Goal: Task Accomplishment & Management: Use online tool/utility

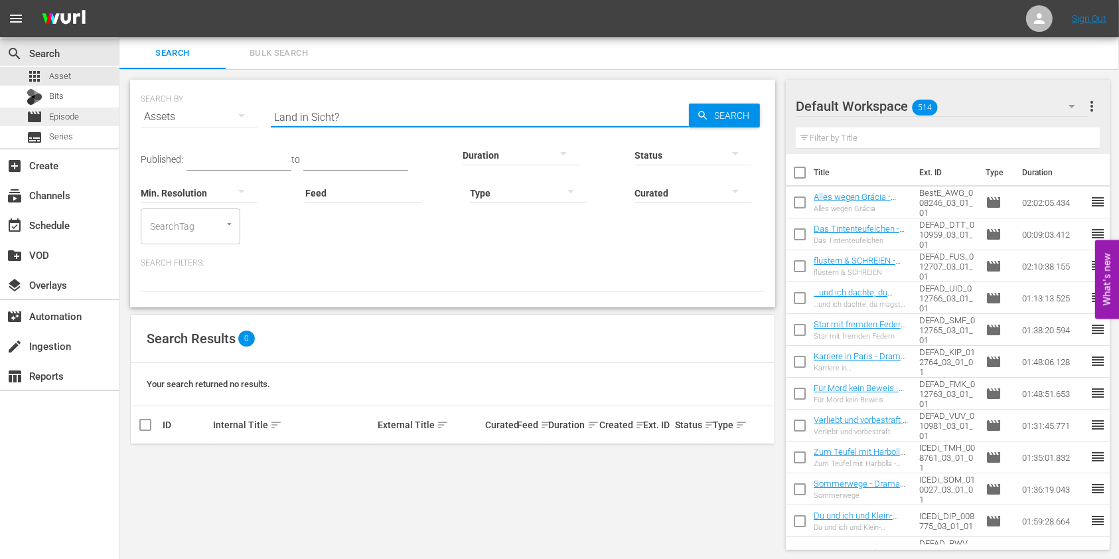
click at [48, 114] on div "movie Episode" at bounding box center [53, 117] width 52 height 19
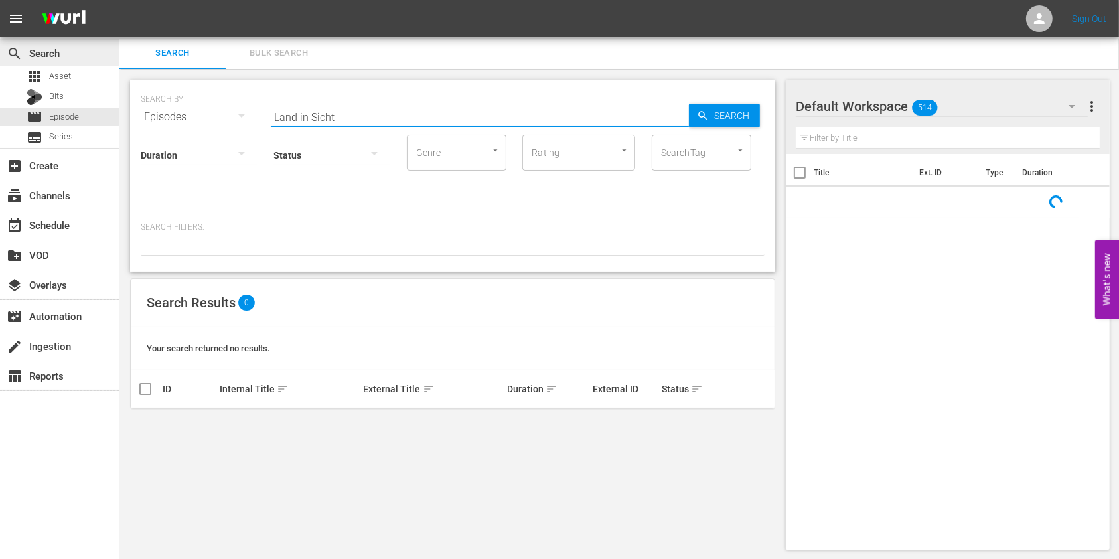
drag, startPoint x: 466, startPoint y: 106, endPoint x: 64, endPoint y: 62, distance: 404.8
click at [120, 0] on div "search Search apps Asset Bits movie Episode subtitles Series add_box Create sub…" at bounding box center [620, 0] width 1000 height 0
type input "b"
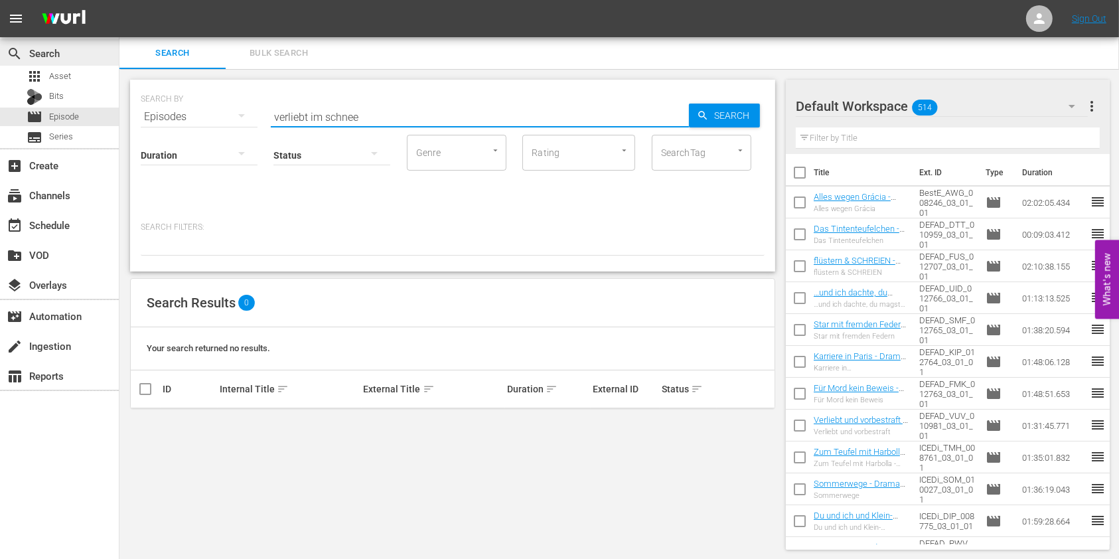
type input "verliebt im schnee"
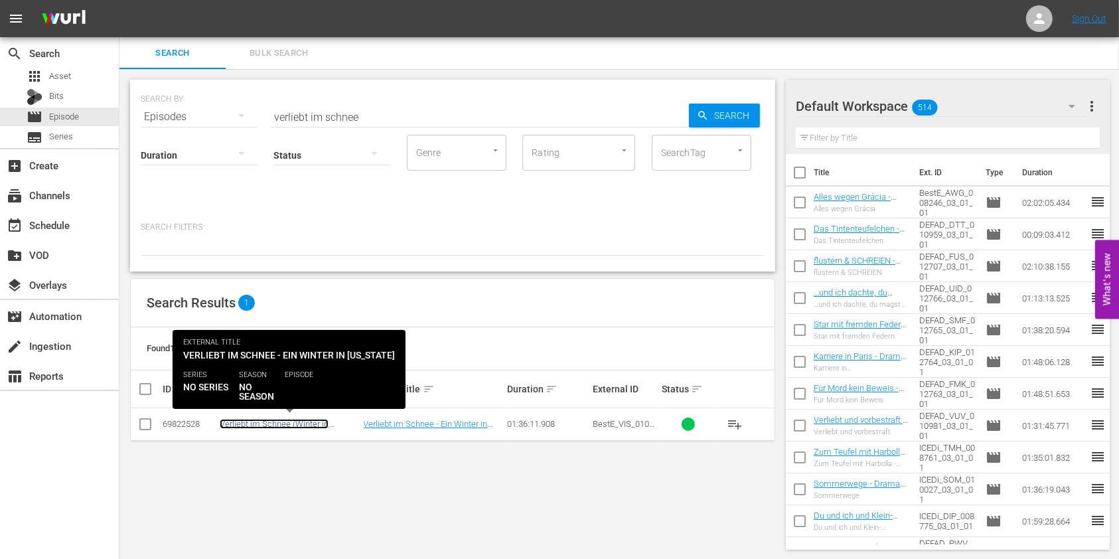
click at [290, 428] on link "Verliebt im Schnee (Winter in [GEOGRAPHIC_DATA])" at bounding box center [274, 429] width 109 height 20
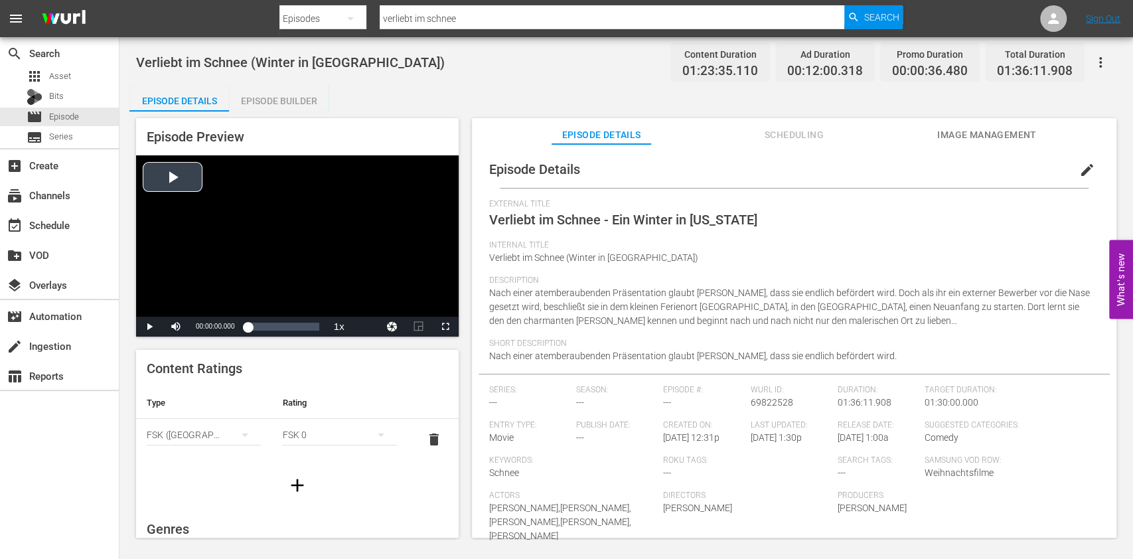
click at [284, 289] on div "Video Player" at bounding box center [297, 235] width 323 height 161
click at [248, 327] on div "00:00:00.000" at bounding box center [248, 326] width 0 height 13
click at [256, 324] on div "00:10:48.465" at bounding box center [252, 326] width 8 height 13
drag, startPoint x: 212, startPoint y: 327, endPoint x: 202, endPoint y: 325, distance: 10.0
click at [202, 326] on div "Volume Level" at bounding box center [197, 327] width 11 height 2
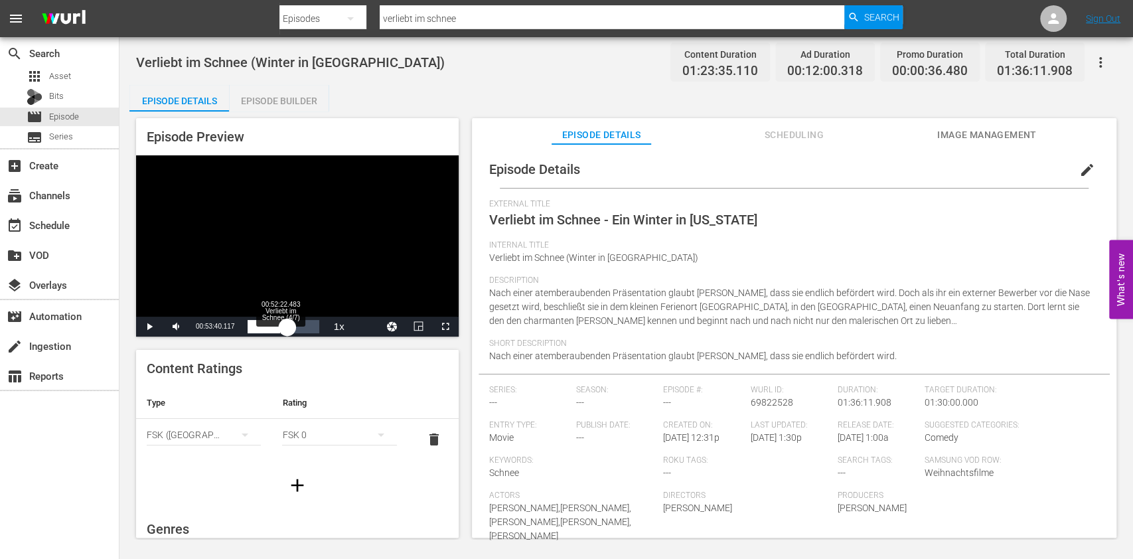
click at [291, 331] on div "Loaded : 20.23% 00:52:22.483 Verliebt im Schnee (4/7) 00:16:48.901" at bounding box center [283, 326] width 71 height 13
click at [305, 328] on div "Loaded : 56.76% 01:12:49.388 Verliebt im Schnee (5/7) 00:47:22.116" at bounding box center [283, 326] width 71 height 13
click at [297, 327] on div "01:08:56.951" at bounding box center [276, 326] width 57 height 13
click at [446, 327] on span "Video Player" at bounding box center [446, 327] width 0 height 0
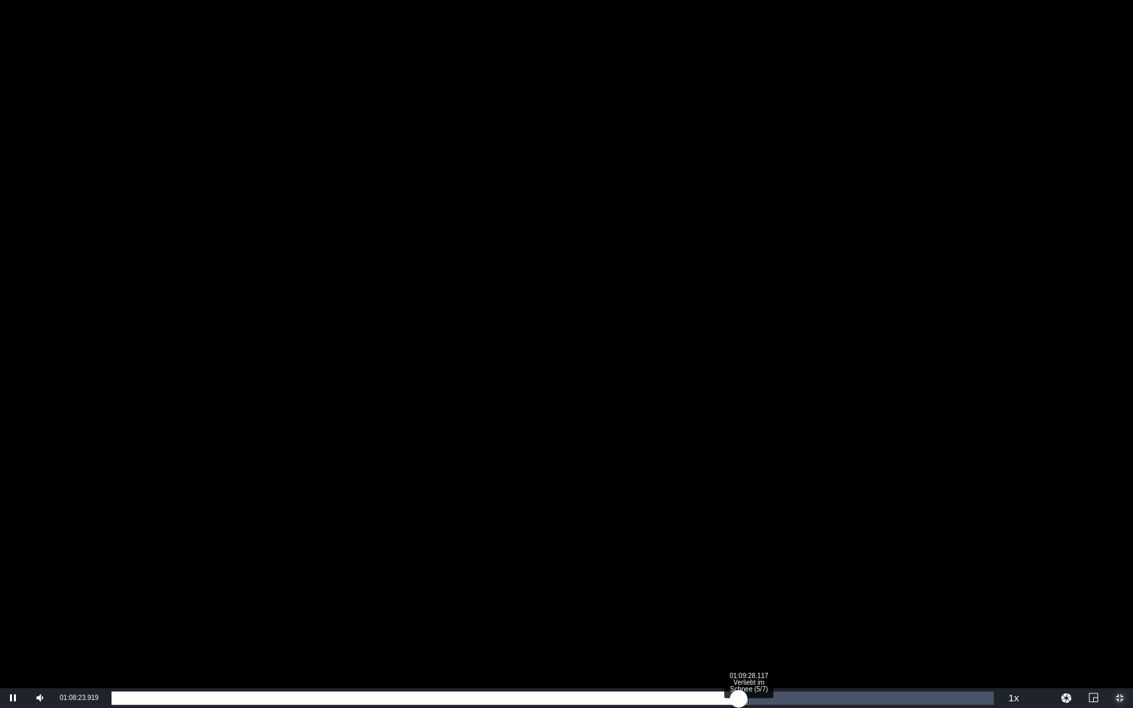
click at [739, 558] on div "00:59:59.472" at bounding box center [425, 698] width 627 height 13
click at [760, 558] on div "Loaded : 72.93% 01:10:42.004 Verliebt im Schnee (5/7) 01:00:55.081" at bounding box center [553, 698] width 882 height 13
click at [771, 558] on div "Loaded : 74.61% 01:11:55.892 Verliebt im Schnee (5/7) 01:02:17.545" at bounding box center [553, 698] width 882 height 13
click at [771, 558] on div "01:03:31.360" at bounding box center [442, 698] width 660 height 13
click at [794, 558] on div "Loaded : 76.16% 01:14:28.994 Verliebt im Schnee (5/7) 01:03:33.907" at bounding box center [553, 699] width 896 height 20
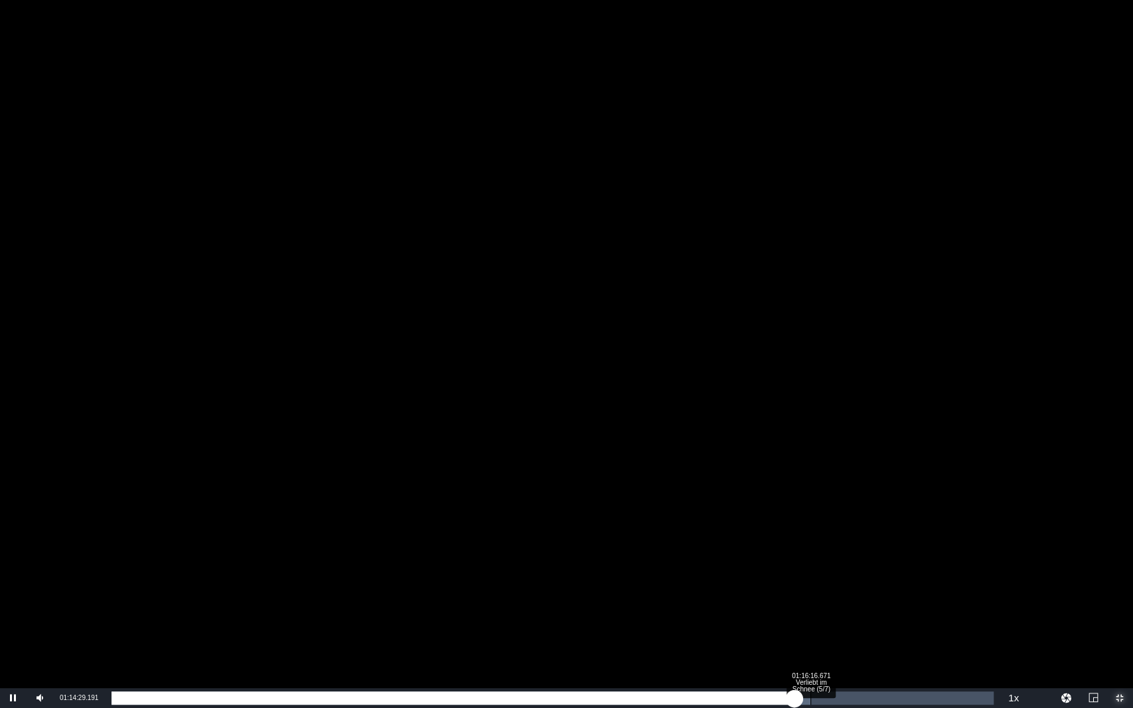
click at [811, 558] on div "Loaded : 79.15% 01:16:16.671 Verliebt im Schnee (5/7) 01:06:04.692" at bounding box center [553, 699] width 896 height 20
click at [836, 558] on div "Loaded : 81.43% 01:18:48.792 Verliebt im Schnee (5/7) 01:07:57.633" at bounding box center [553, 698] width 882 height 13
click at [866, 558] on div "Loaded : 0.00% 01:22:17.415 AdSlate Hiimmlisches Kino_V2 00:00:00.000" at bounding box center [553, 698] width 882 height 13
click at [890, 558] on div "Loaded : 0.00% 01:25:02.575 Verliebt im Schnee (6/7) 00:00:00.000" at bounding box center [553, 698] width 882 height 13
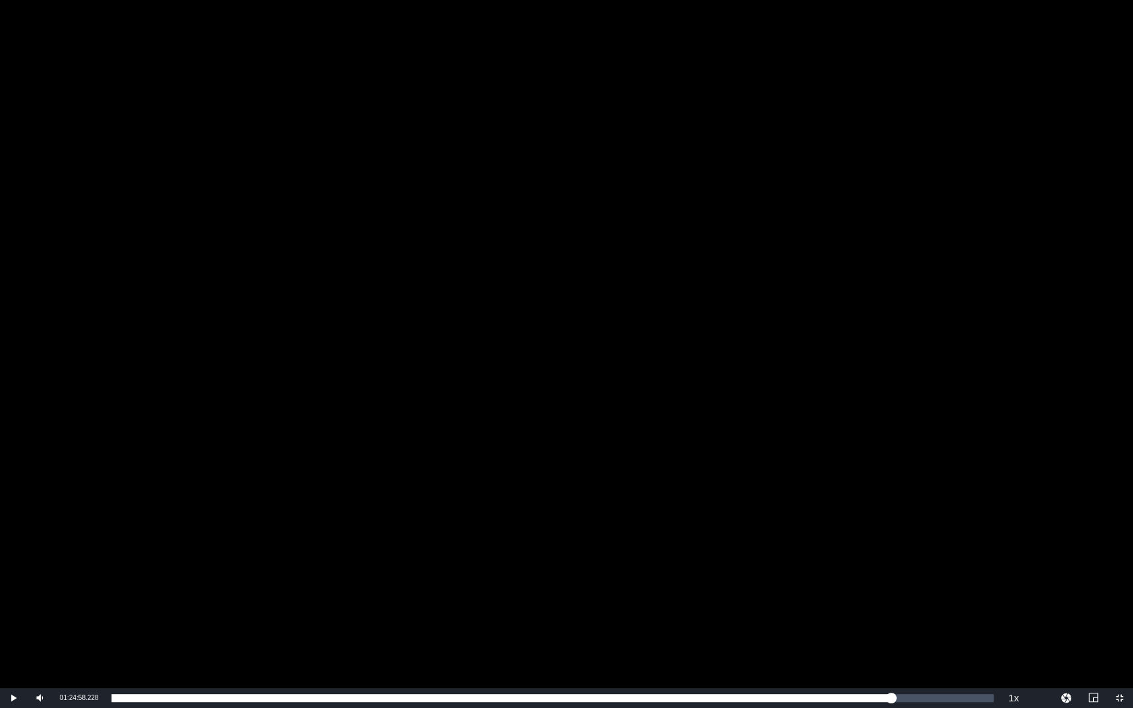
click at [882, 558] on div "Video Player" at bounding box center [566, 344] width 1133 height 689
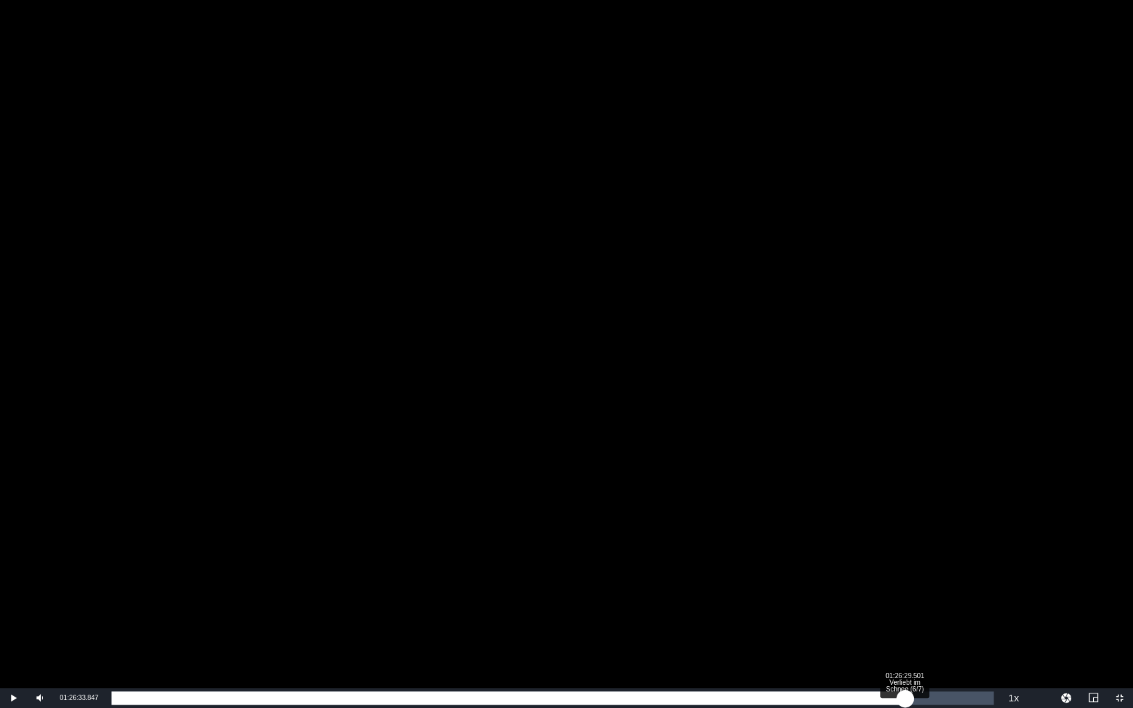
click at [905, 558] on div "Loaded : 89.22% 01:26:29.501 Verliebt im Schnee (6/7) 01:14:28.500" at bounding box center [553, 698] width 882 height 13
click at [930, 558] on div "01:29:19.007 Verliebt im Schnee (6/7)" at bounding box center [930, 698] width 1 height 13
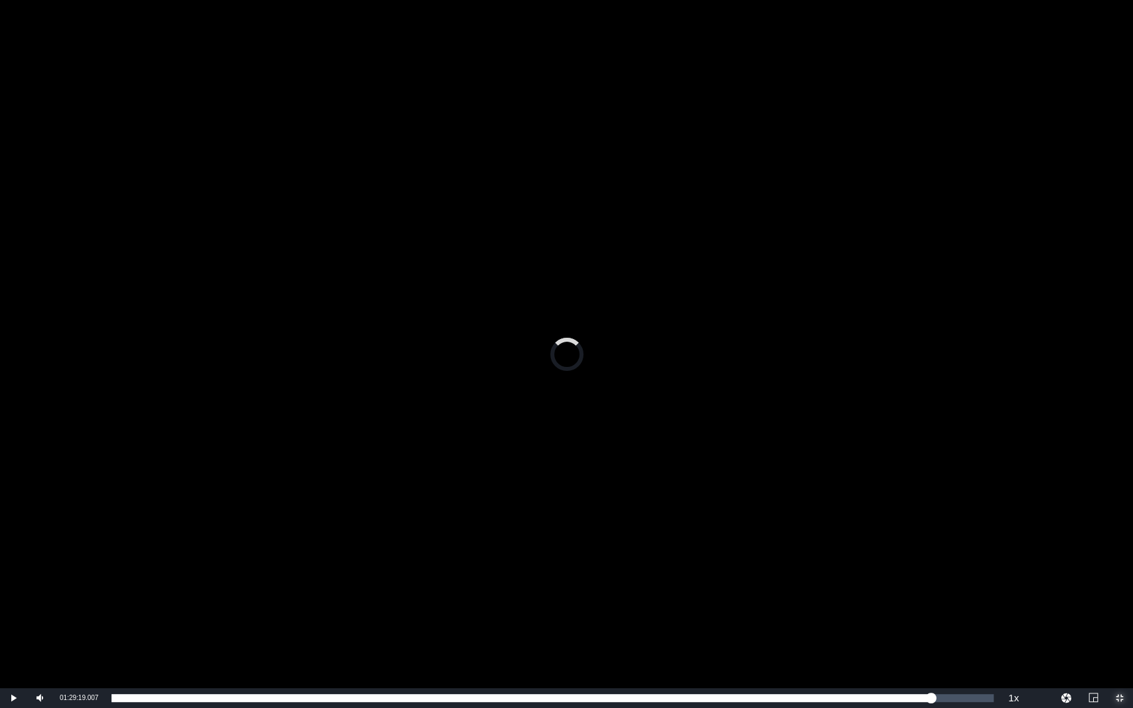
click at [1119, 558] on span "Video Player" at bounding box center [1120, 699] width 0 height 0
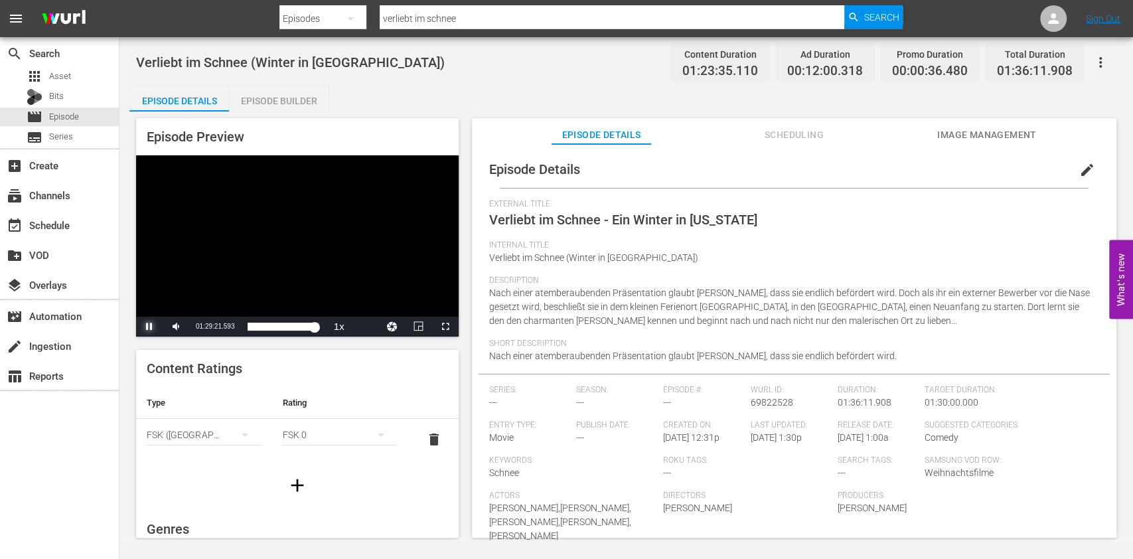
click at [149, 327] on span "Video Player" at bounding box center [149, 327] width 0 height 0
